Goal: Information Seeking & Learning: Learn about a topic

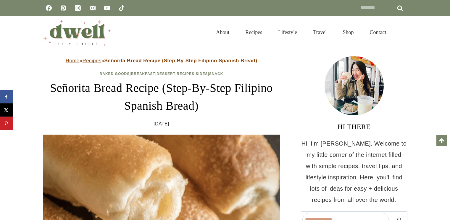
scroll to position [118, 0]
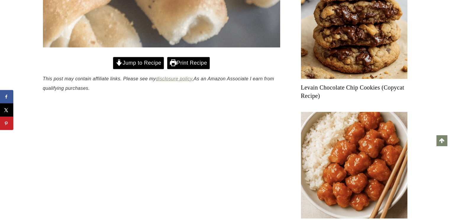
click at [133, 58] on link "Jump to Recipe" at bounding box center [138, 63] width 51 height 12
